Goal: Task Accomplishment & Management: Use online tool/utility

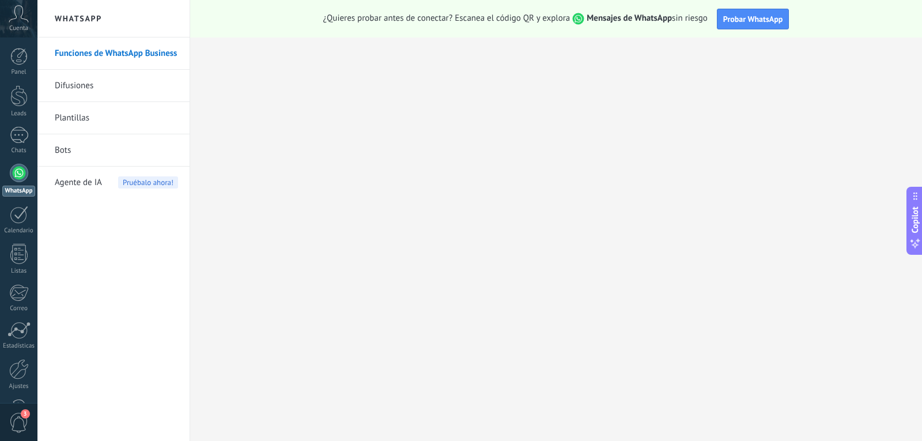
click at [78, 120] on link "Plantillas" at bounding box center [116, 118] width 123 height 32
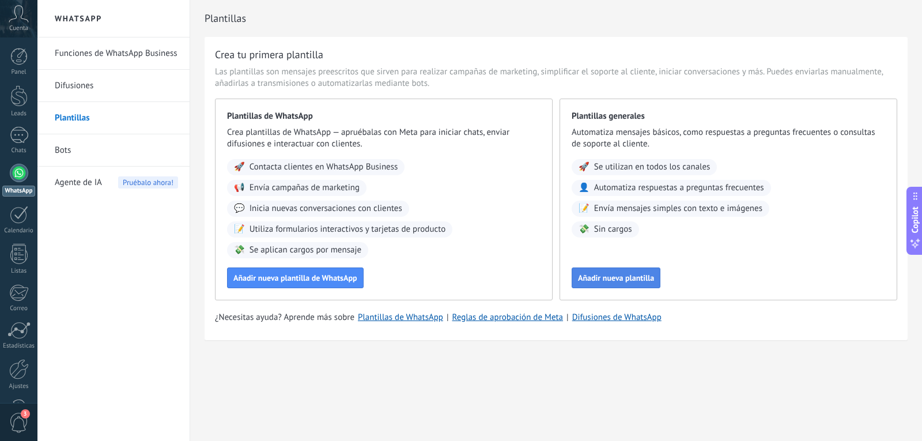
click at [610, 274] on span "Añadir nueva plantilla" at bounding box center [616, 278] width 76 height 8
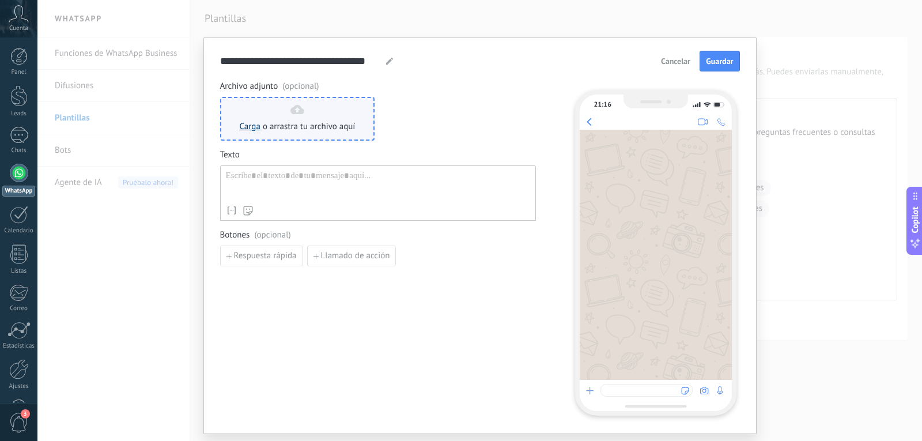
click at [245, 123] on link "Carga" at bounding box center [250, 126] width 21 height 11
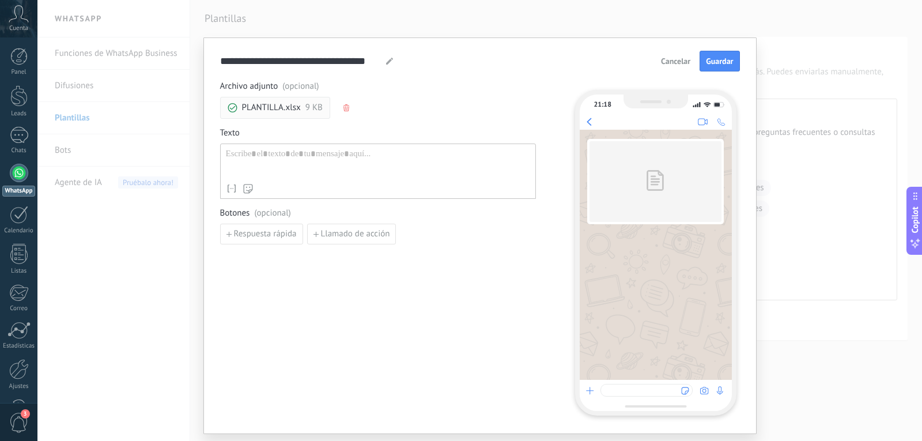
click at [278, 160] on div at bounding box center [378, 163] width 304 height 29
paste div
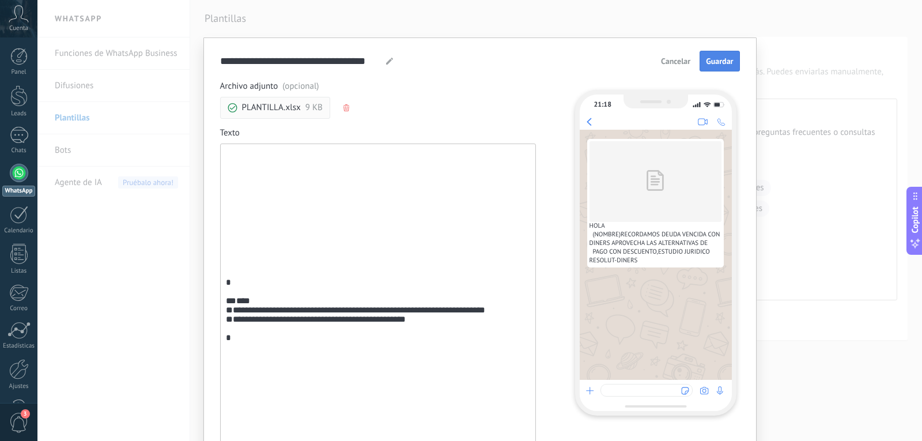
click at [722, 67] on button "Guardar" at bounding box center [720, 61] width 40 height 21
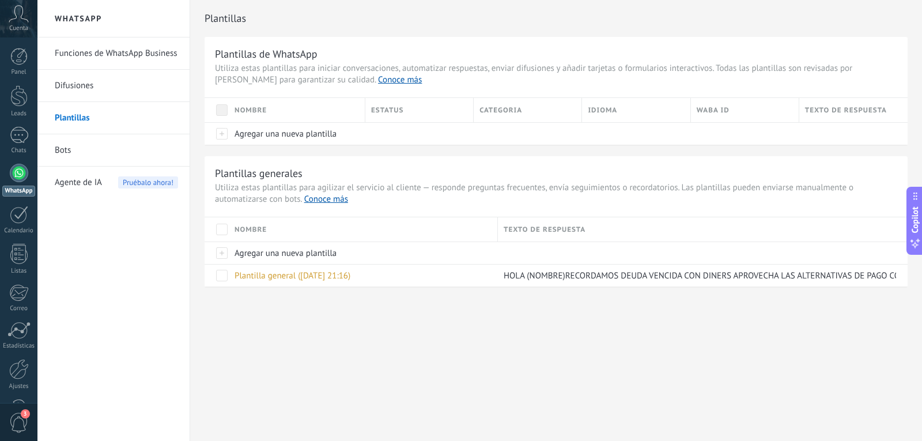
click at [107, 85] on link "Difusiones" at bounding box center [116, 86] width 123 height 32
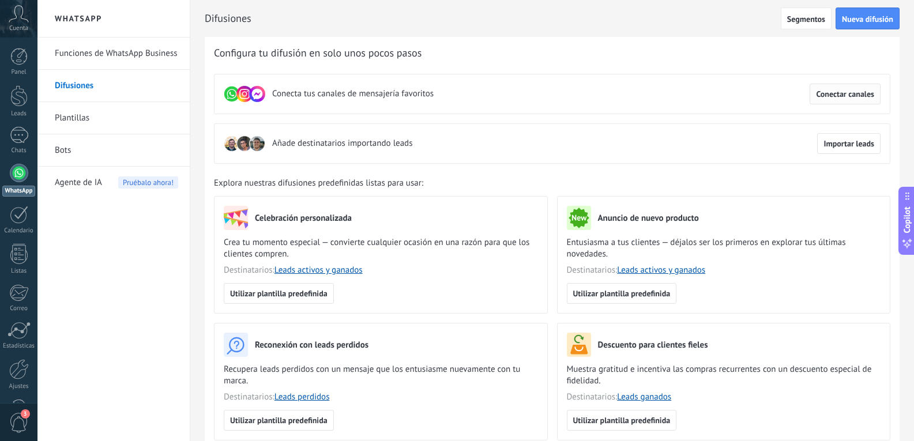
click at [832, 92] on span "Conectar canales" at bounding box center [845, 94] width 58 height 8
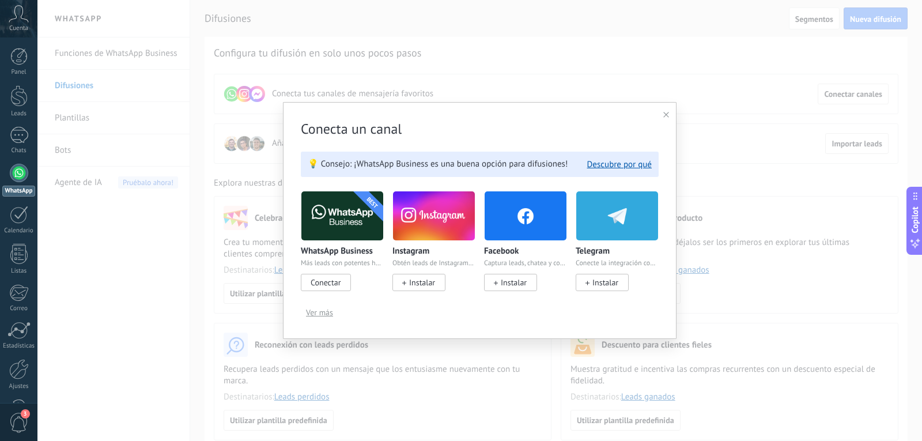
click at [323, 311] on span "Ver más" at bounding box center [319, 312] width 27 height 8
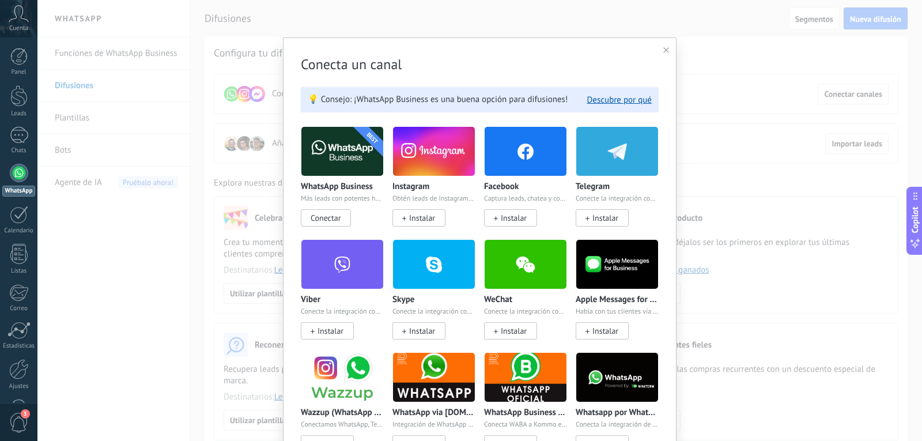
click at [605, 374] on img at bounding box center [617, 377] width 82 height 56
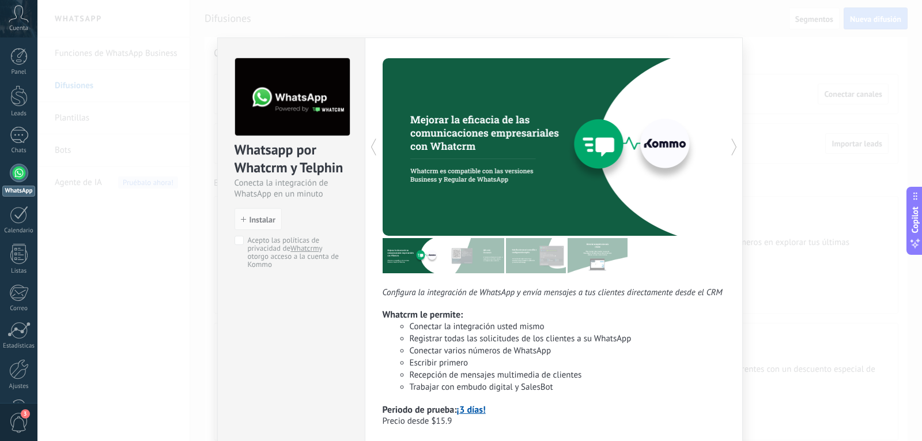
click at [250, 14] on div "Whatsapp por Whatcrm y Telphin Conecta la integración de WhatsApp en un minuto …" at bounding box center [479, 220] width 885 height 441
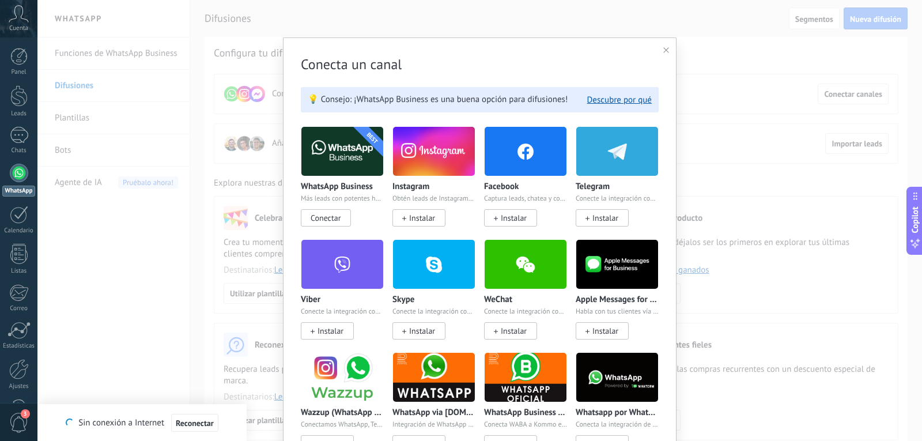
click at [668, 50] on div "Conecta un canal 💡 Consejo: ¡WhatsApp Business es una buena opción para difusio…" at bounding box center [480, 438] width 394 height 802
click at [661, 50] on div "Conecta un canal 💡 Consejo: ¡WhatsApp Business es una buena opción para difusio…" at bounding box center [480, 438] width 394 height 802
click at [665, 54] on div at bounding box center [667, 50] width 6 height 11
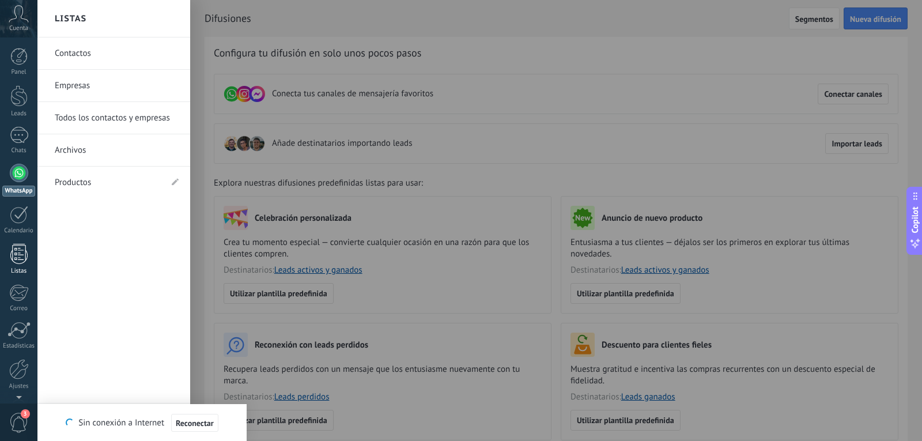
click at [20, 247] on div at bounding box center [18, 254] width 17 height 20
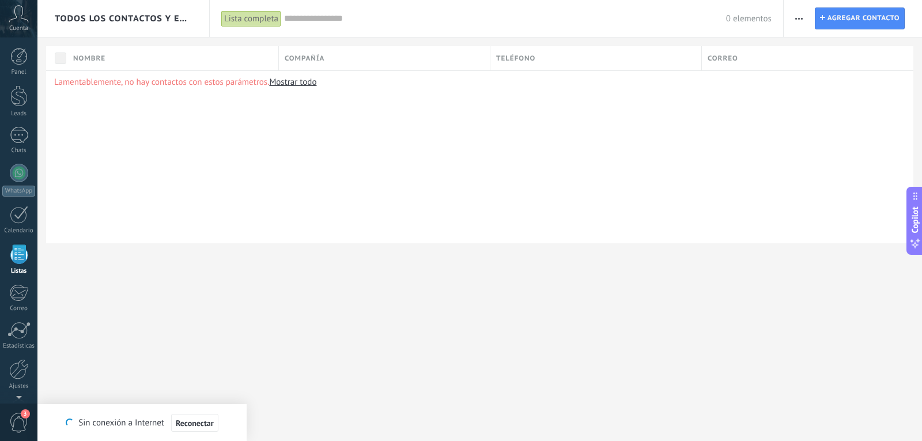
scroll to position [30, 0]
click at [18, 150] on div at bounding box center [19, 143] width 18 height 18
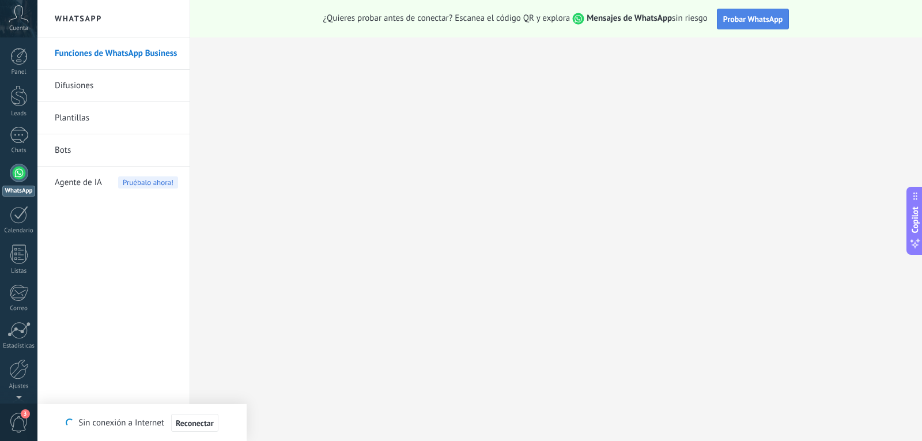
click at [733, 20] on span "Probar WhatsApp" at bounding box center [754, 19] width 60 height 10
